Goal: Information Seeking & Learning: Learn about a topic

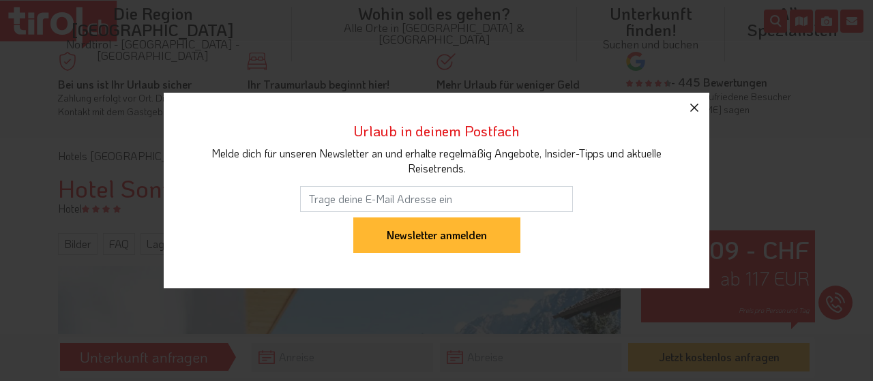
click at [694, 109] on icon "button" at bounding box center [694, 108] width 8 height 8
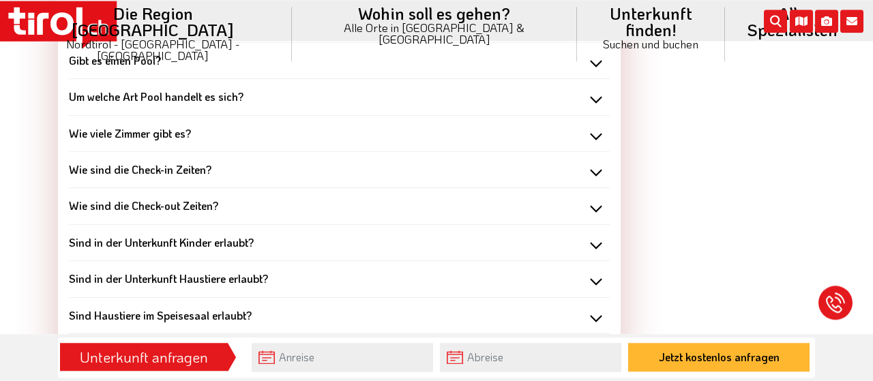
scroll to position [1370, 0]
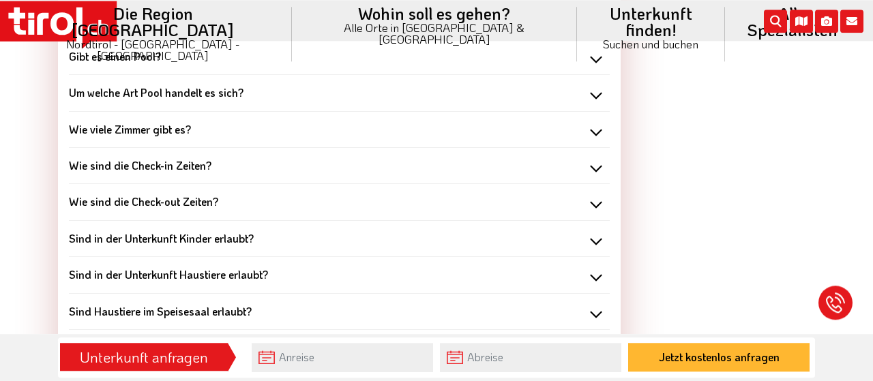
click at [598, 91] on div "Um welche Art Pool handelt es sich?" at bounding box center [339, 92] width 541 height 15
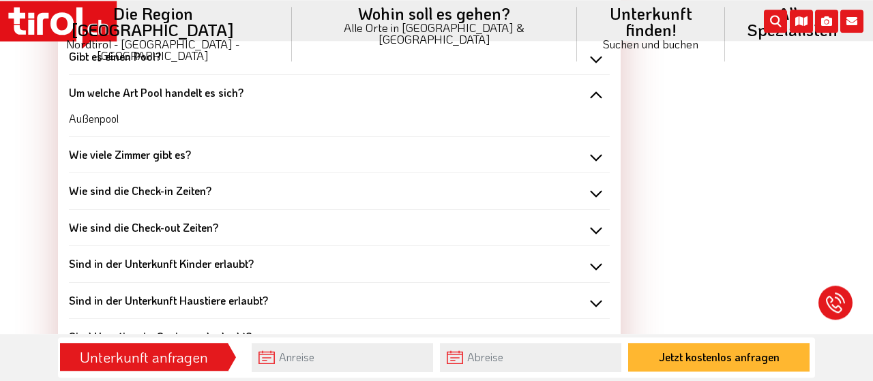
click at [598, 91] on div "Um welche Art Pool handelt es sich?" at bounding box center [339, 92] width 541 height 15
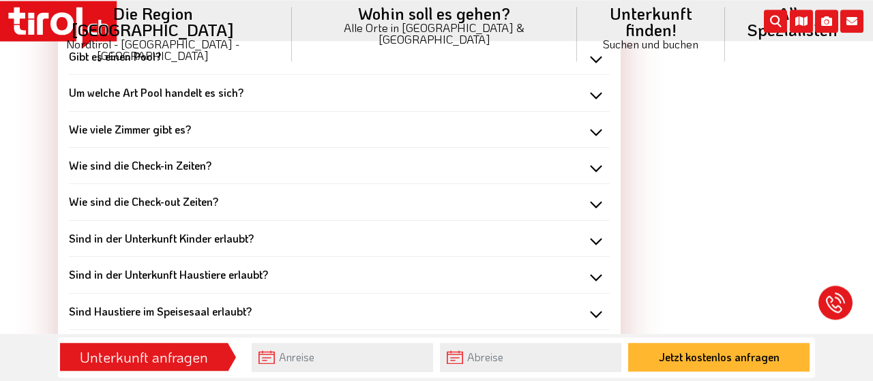
click at [595, 278] on div "Sind in der Unterkunft Haustiere erlaubt?" at bounding box center [339, 274] width 541 height 15
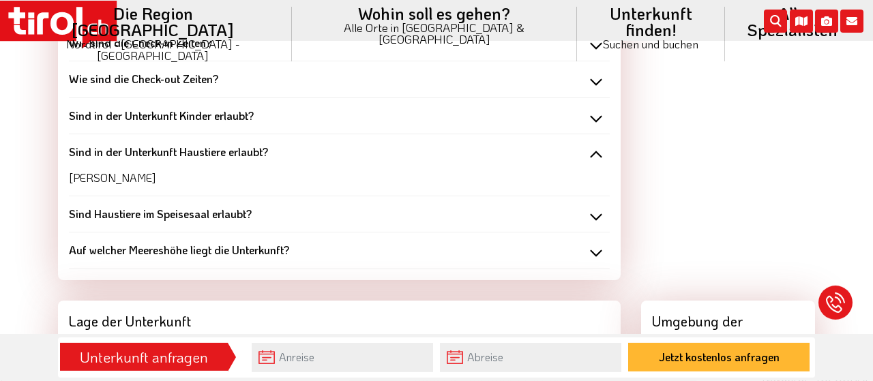
scroll to position [1509, 0]
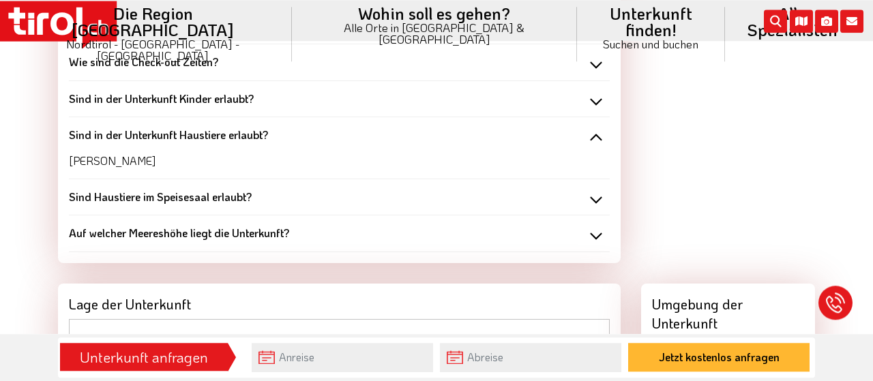
click at [590, 136] on div "Sind in der Unterkunft Haustiere erlaubt?" at bounding box center [339, 135] width 541 height 15
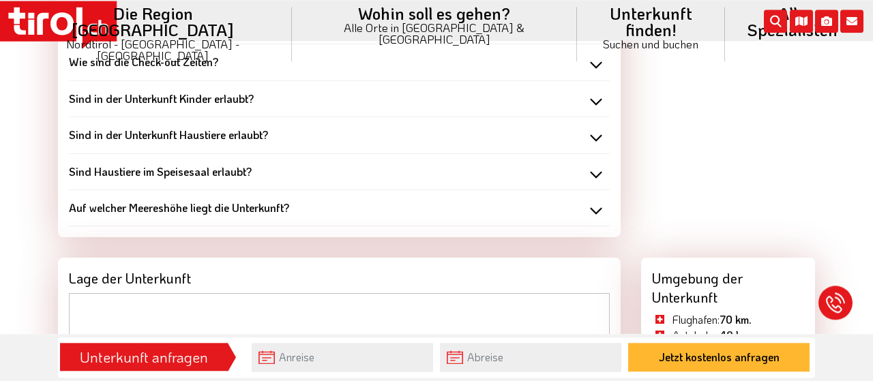
click at [593, 171] on div "Sind Haustiere im Speisesaal erlaubt?" at bounding box center [339, 171] width 541 height 15
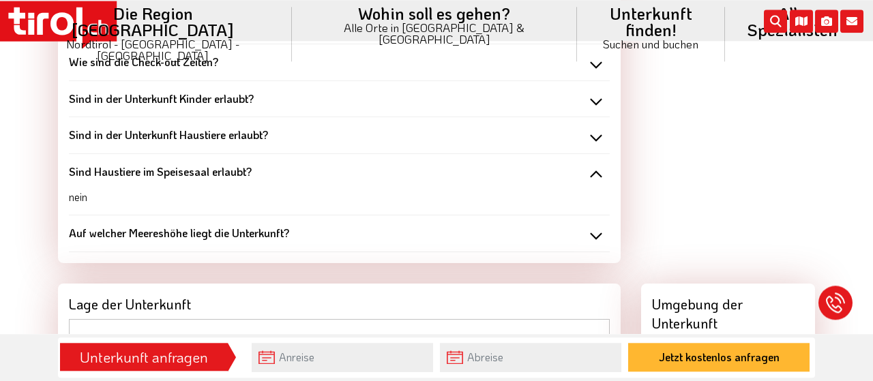
click at [598, 164] on div "Sind Haustiere im Speisesaal erlaubt?" at bounding box center [339, 171] width 541 height 15
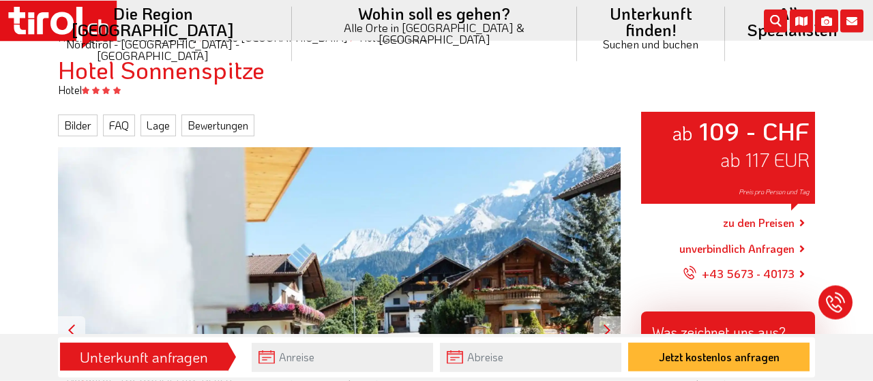
scroll to position [82, 0]
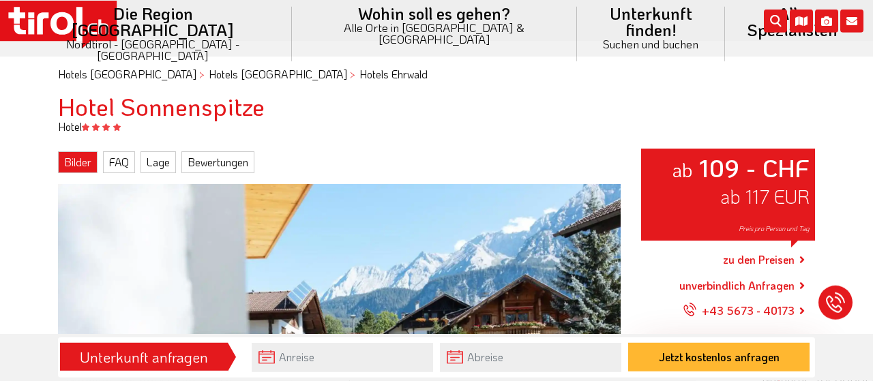
click at [70, 162] on link "Bilder" at bounding box center [78, 162] width 40 height 22
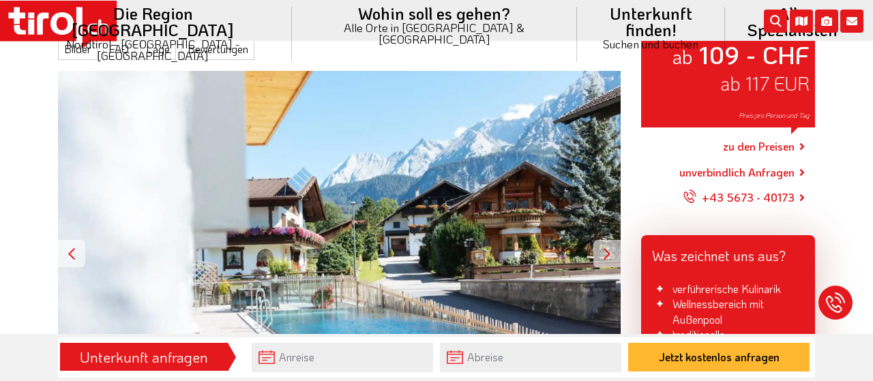
scroll to position [197, 0]
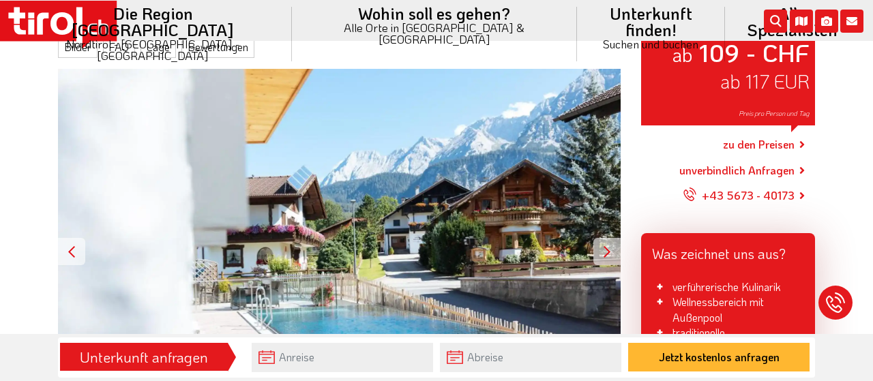
click at [608, 252] on div at bounding box center [606, 251] width 27 height 27
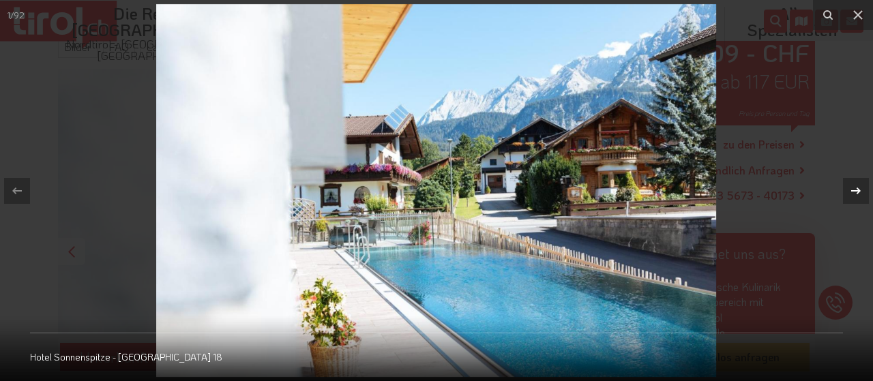
click at [857, 188] on icon at bounding box center [856, 190] width 10 height 7
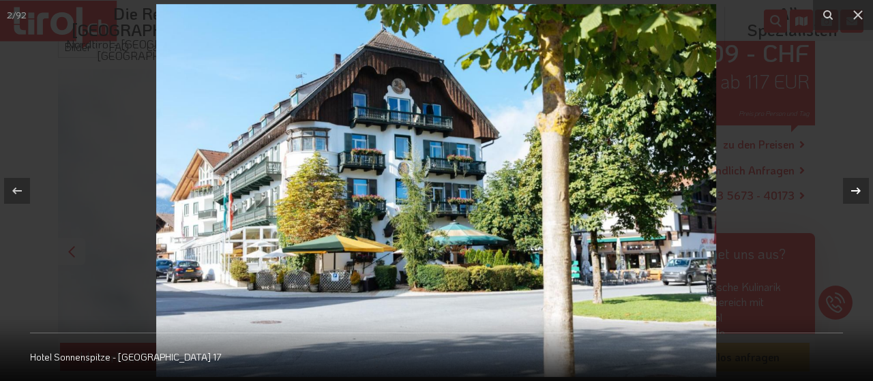
click at [857, 188] on icon at bounding box center [856, 190] width 10 height 7
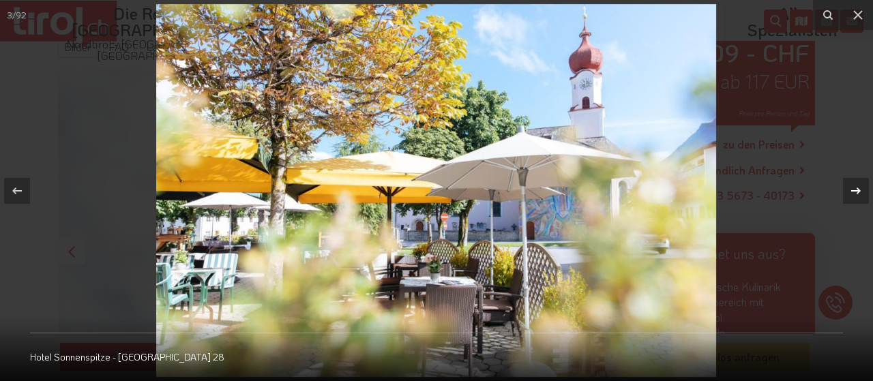
click at [857, 184] on icon at bounding box center [856, 191] width 16 height 16
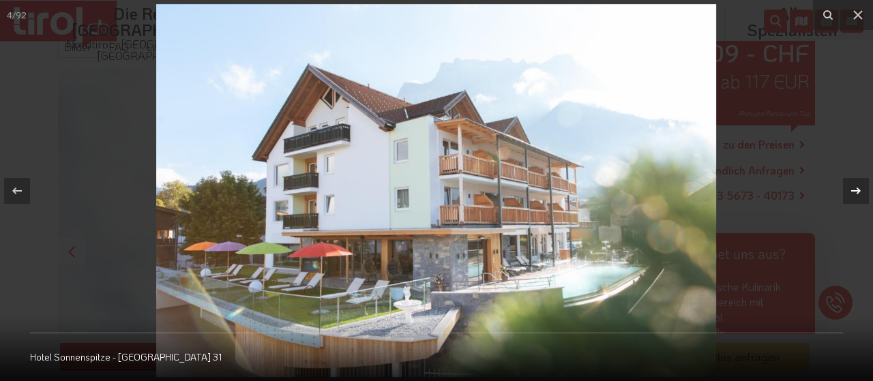
click at [857, 184] on div "4 / 92 Hotel Sonnenspitze - [GEOGRAPHIC_DATA] 31" at bounding box center [436, 190] width 873 height 381
click at [857, 190] on icon at bounding box center [856, 191] width 16 height 16
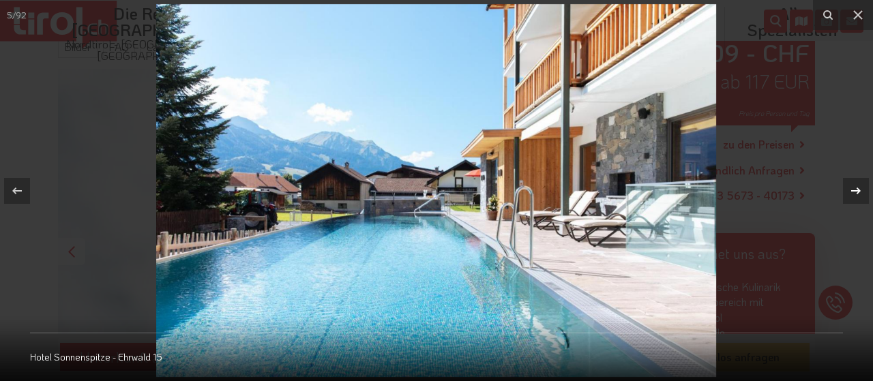
click at [857, 190] on icon at bounding box center [856, 191] width 16 height 16
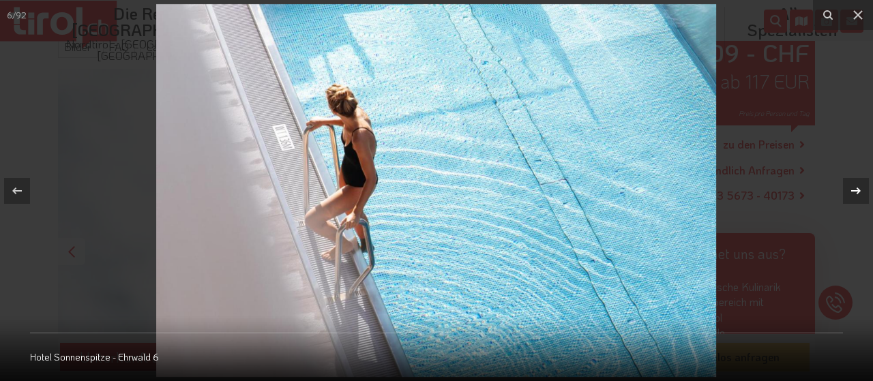
click at [857, 190] on icon at bounding box center [856, 191] width 16 height 16
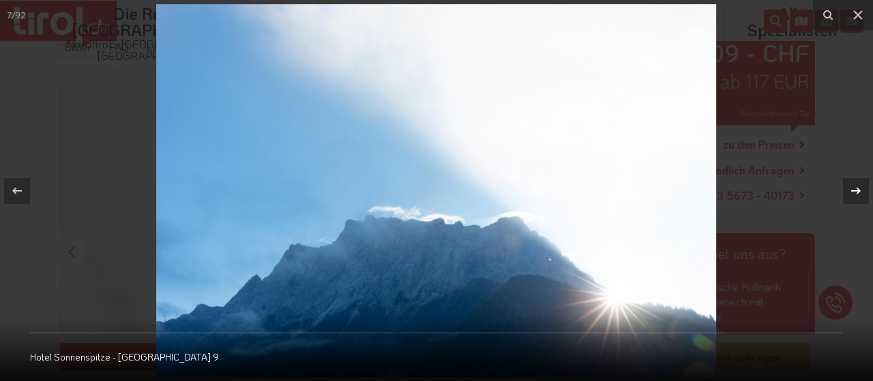
click at [857, 190] on icon at bounding box center [856, 191] width 16 height 16
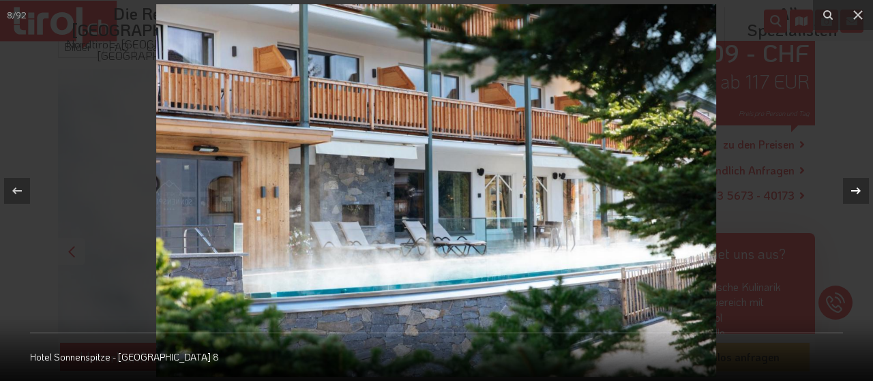
click at [857, 190] on icon at bounding box center [856, 191] width 16 height 16
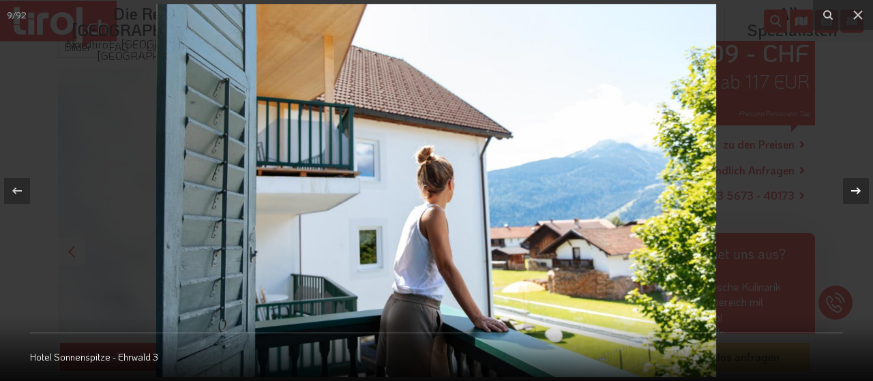
click at [857, 190] on icon at bounding box center [856, 191] width 16 height 16
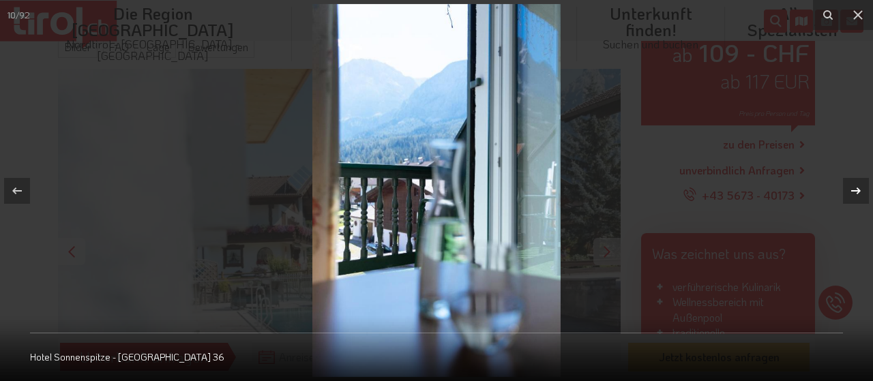
click at [857, 190] on icon at bounding box center [856, 191] width 16 height 16
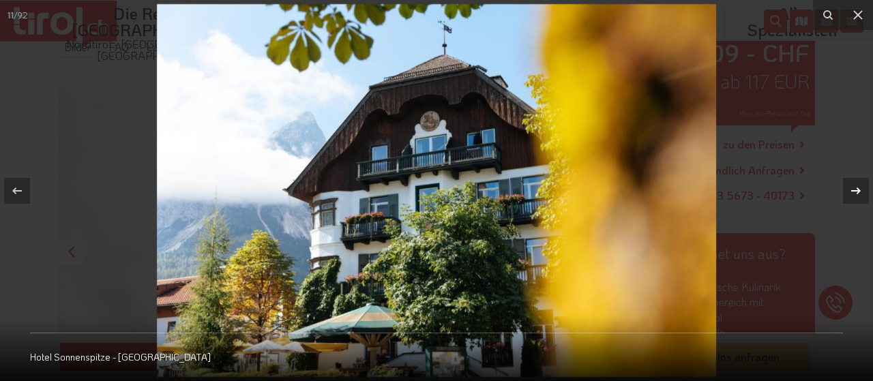
click at [857, 190] on icon at bounding box center [856, 191] width 16 height 16
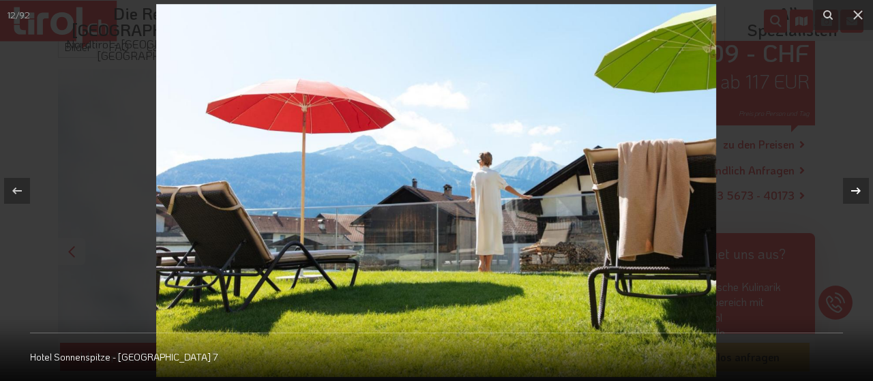
click at [857, 190] on icon at bounding box center [856, 191] width 16 height 16
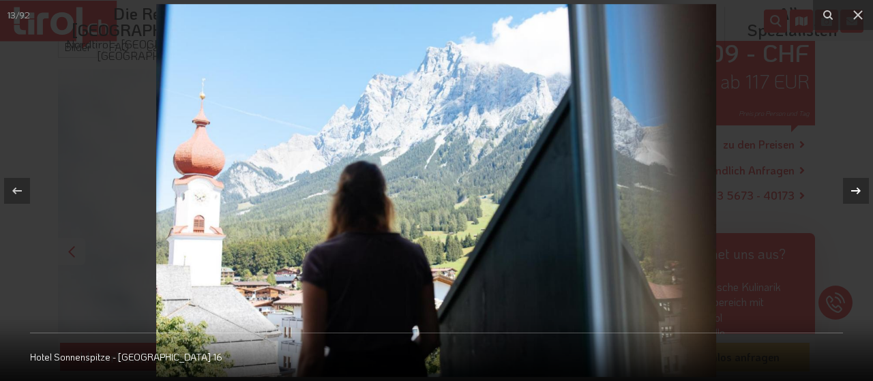
click at [857, 190] on icon at bounding box center [856, 191] width 16 height 16
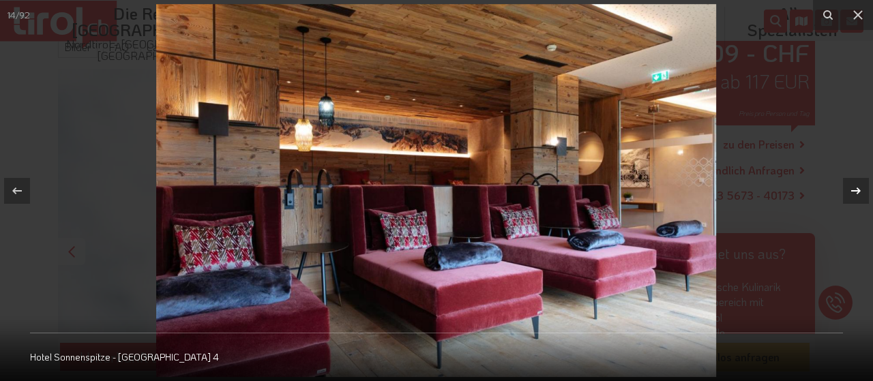
click at [857, 190] on icon at bounding box center [856, 191] width 16 height 16
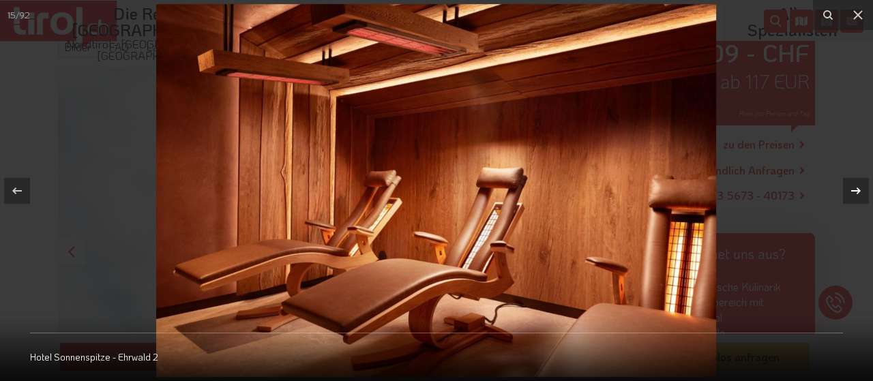
click at [857, 190] on icon at bounding box center [856, 191] width 16 height 16
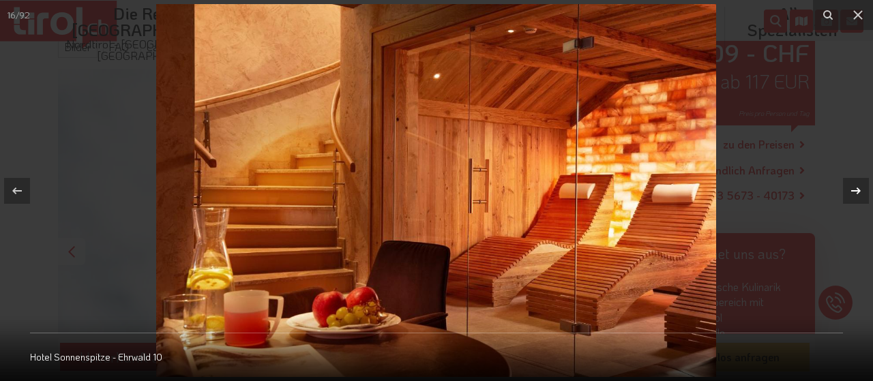
click at [857, 190] on icon at bounding box center [856, 191] width 16 height 16
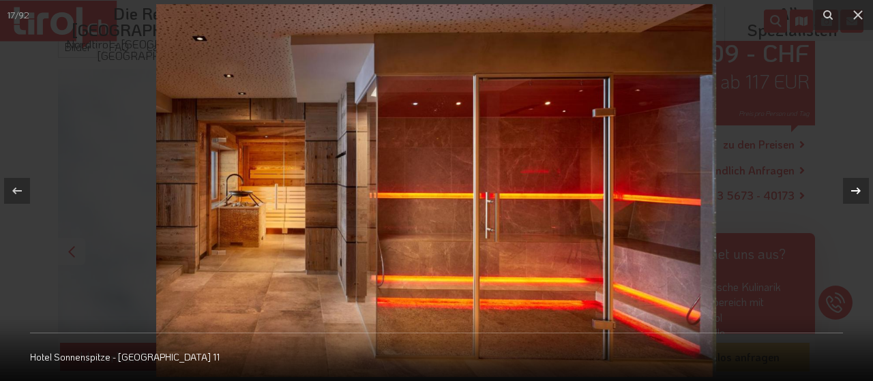
click at [857, 190] on icon at bounding box center [856, 191] width 16 height 16
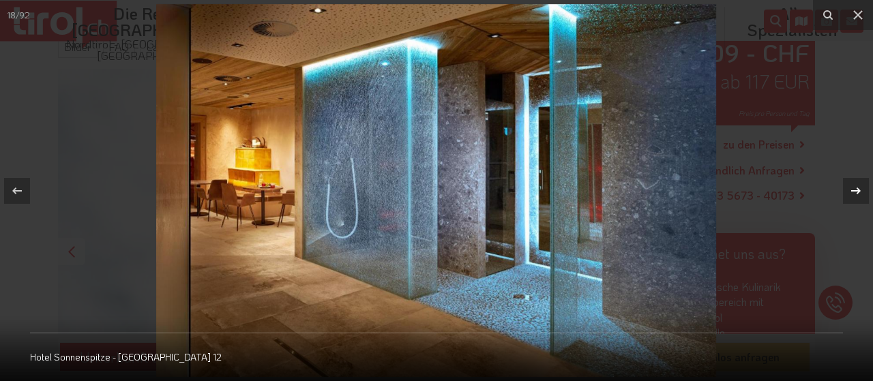
click at [857, 190] on icon at bounding box center [856, 191] width 16 height 16
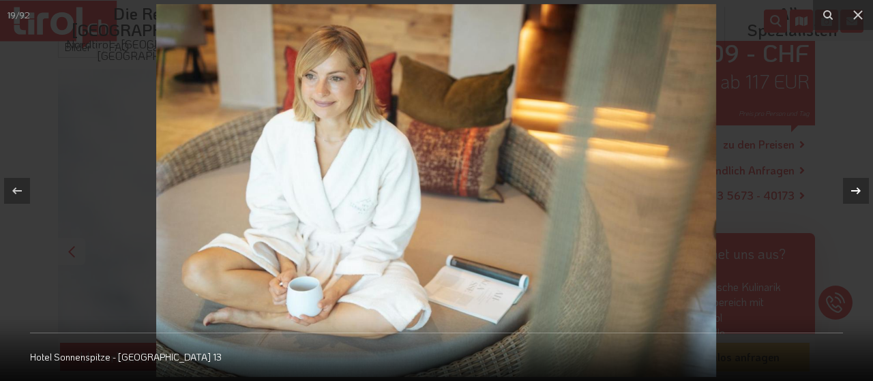
click at [857, 190] on icon at bounding box center [856, 190] width 10 height 7
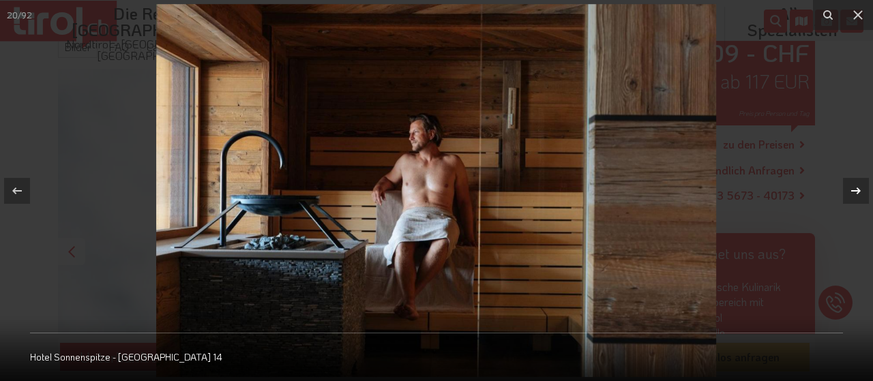
click at [857, 190] on icon at bounding box center [856, 190] width 10 height 7
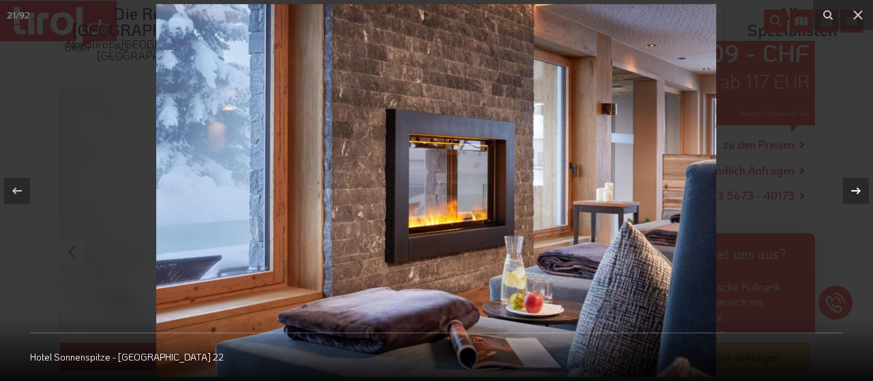
click at [857, 190] on icon at bounding box center [856, 190] width 10 height 7
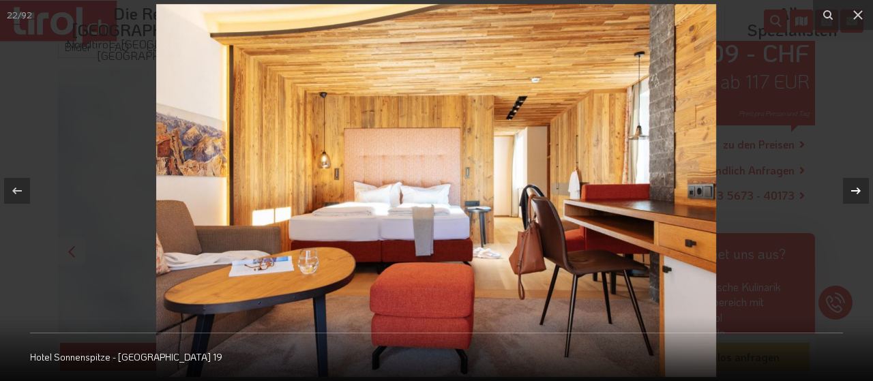
click at [857, 190] on icon at bounding box center [856, 190] width 10 height 7
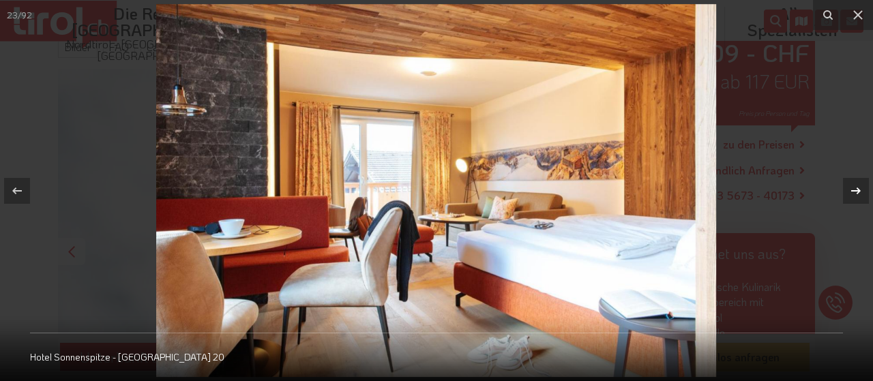
click at [857, 190] on icon at bounding box center [856, 190] width 10 height 7
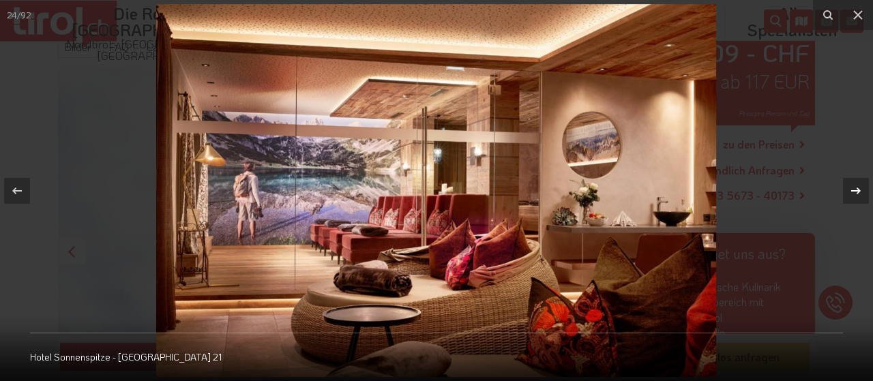
click at [857, 190] on icon at bounding box center [856, 190] width 10 height 7
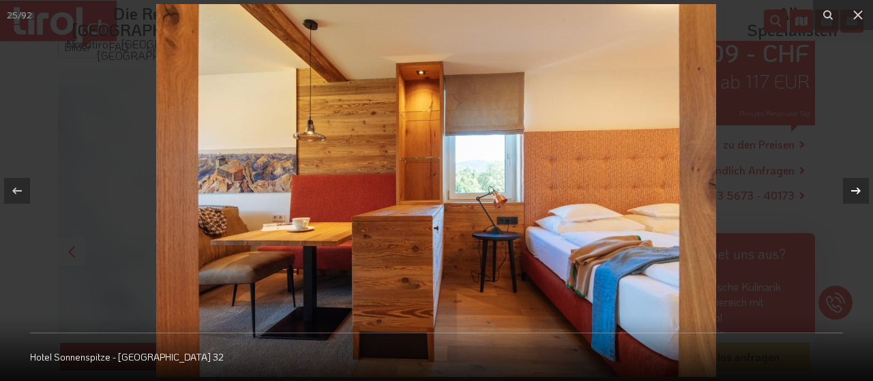
click at [857, 190] on icon at bounding box center [856, 190] width 10 height 7
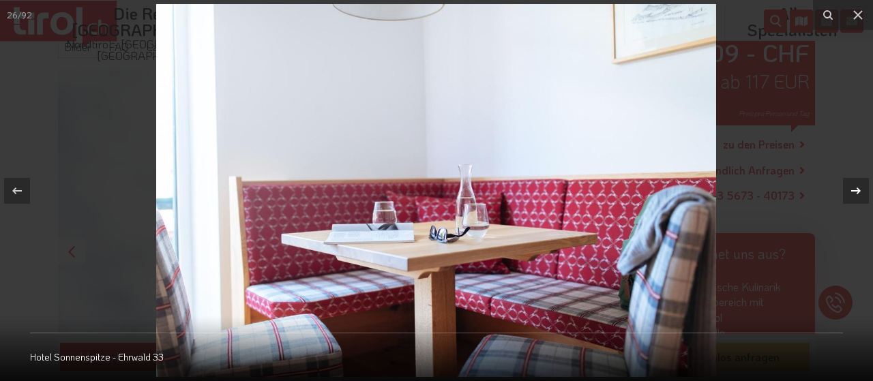
click at [857, 190] on icon at bounding box center [856, 190] width 10 height 7
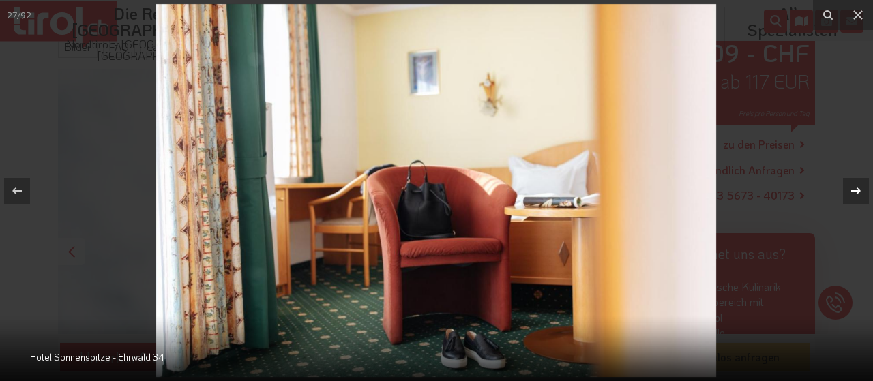
click at [857, 190] on icon at bounding box center [856, 190] width 10 height 7
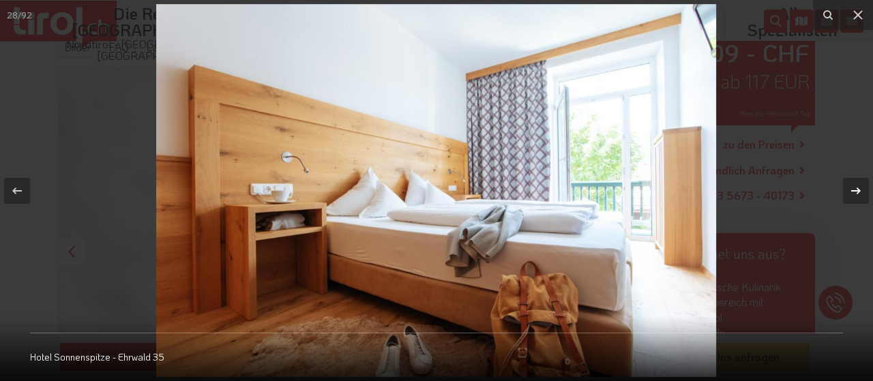
click at [856, 190] on icon at bounding box center [856, 190] width 10 height 7
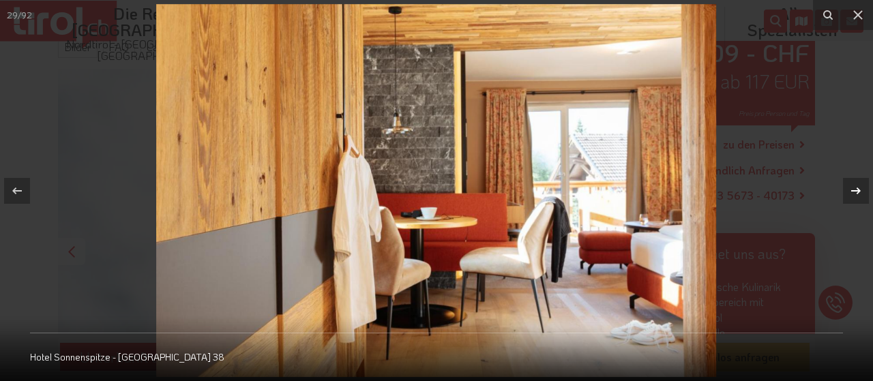
click at [856, 190] on icon at bounding box center [856, 190] width 10 height 7
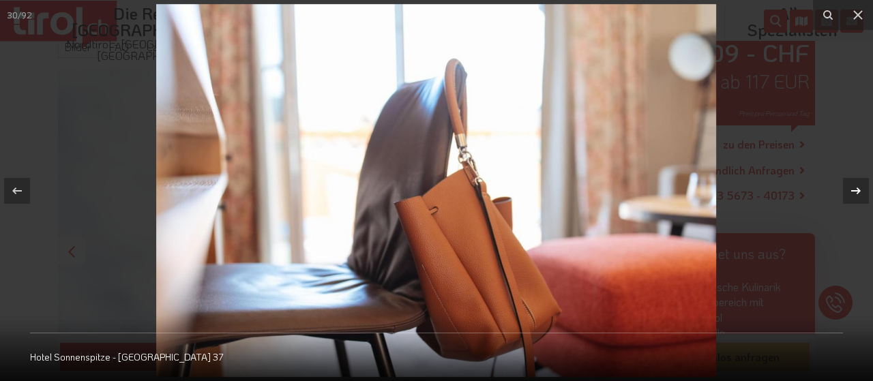
click at [856, 190] on icon at bounding box center [856, 190] width 10 height 7
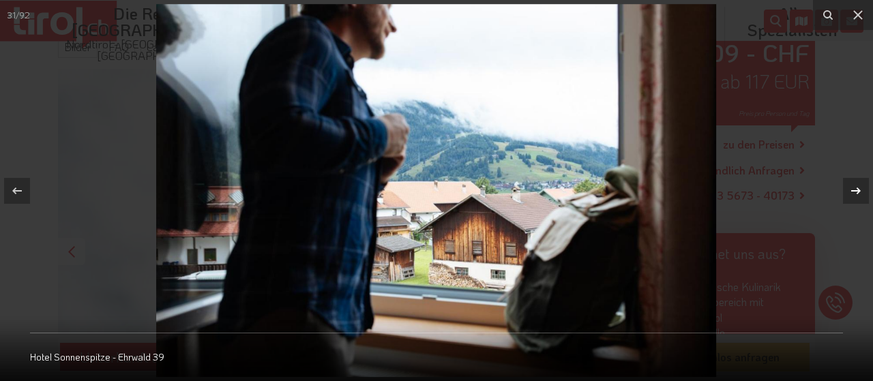
click at [856, 190] on icon at bounding box center [856, 190] width 10 height 7
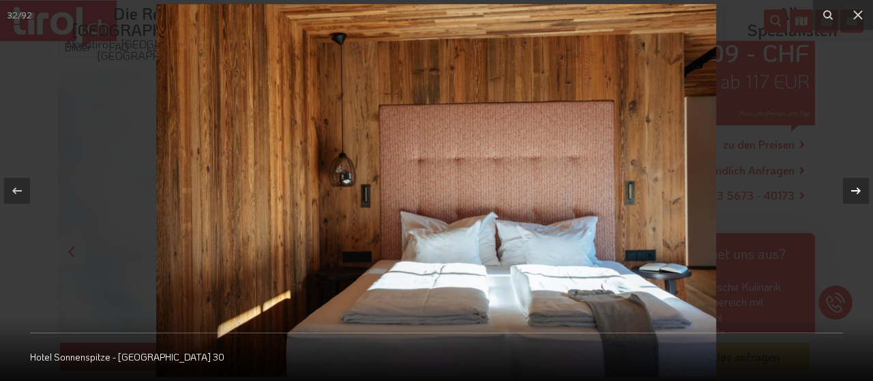
click at [856, 190] on icon at bounding box center [856, 190] width 10 height 7
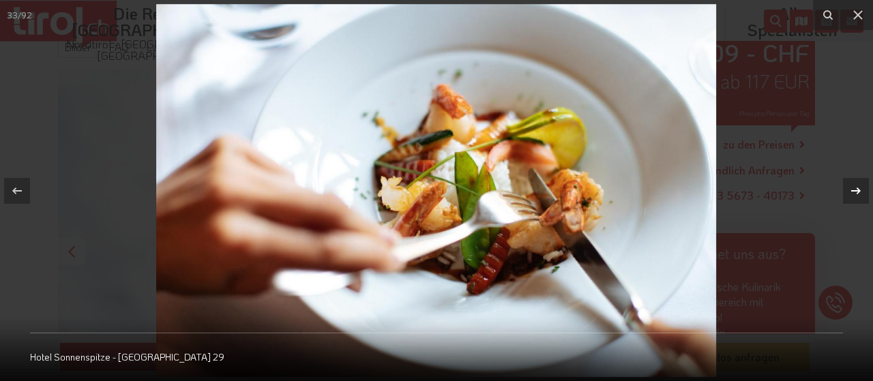
click at [856, 190] on icon at bounding box center [856, 190] width 10 height 7
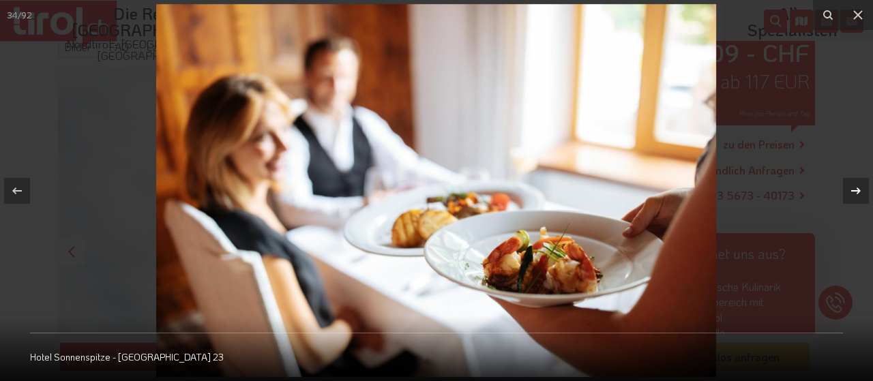
click at [856, 190] on icon at bounding box center [856, 190] width 10 height 7
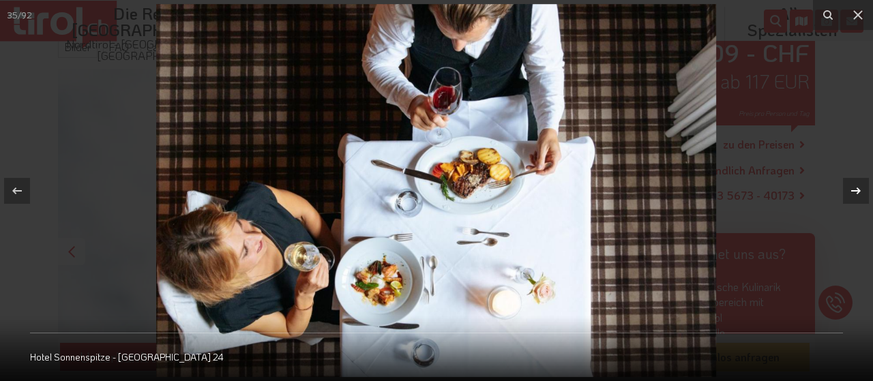
click at [856, 190] on icon at bounding box center [856, 190] width 10 height 7
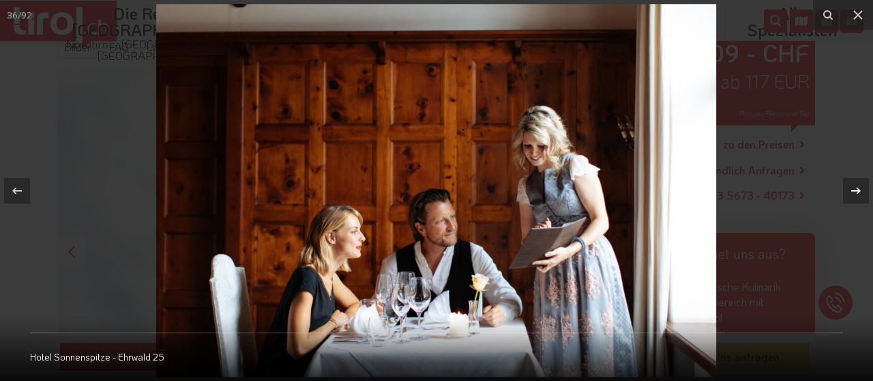
click at [856, 190] on icon at bounding box center [856, 190] width 10 height 7
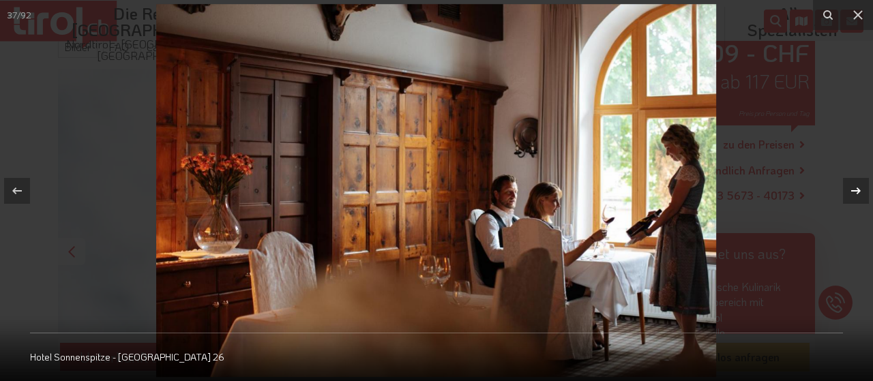
click at [856, 190] on icon at bounding box center [856, 190] width 10 height 7
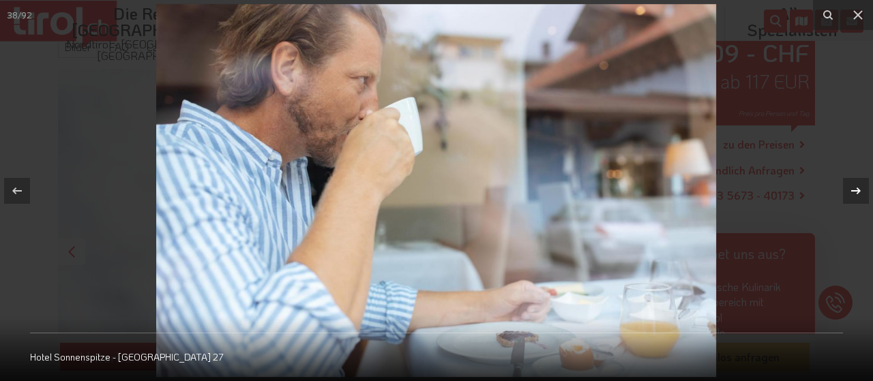
click at [855, 190] on icon at bounding box center [856, 190] width 10 height 7
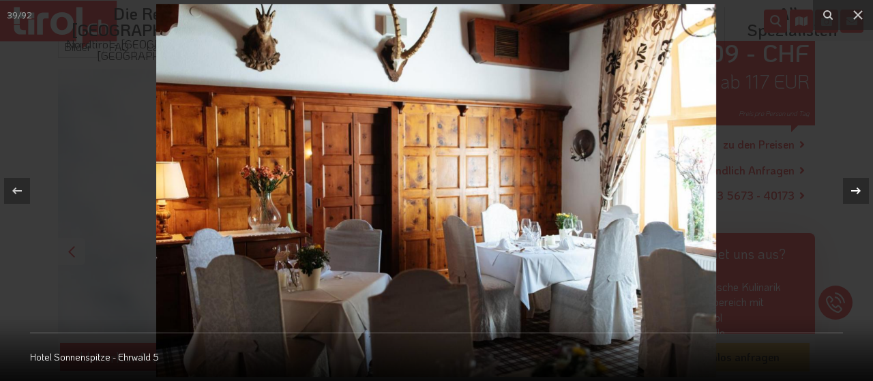
click at [855, 190] on icon at bounding box center [856, 190] width 10 height 7
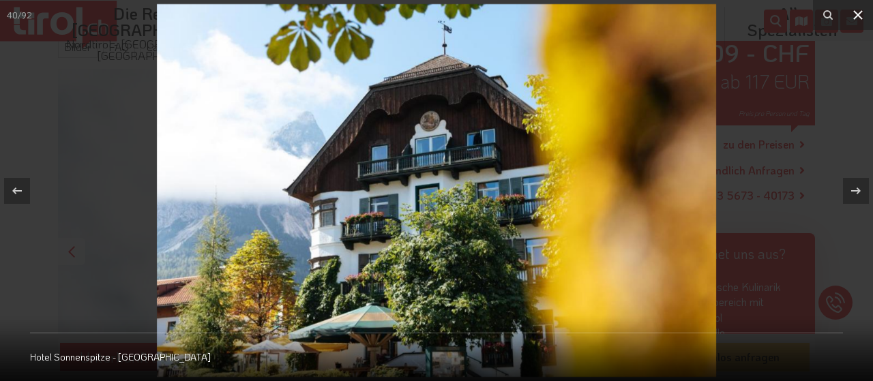
click at [860, 16] on icon at bounding box center [858, 15] width 10 height 10
